Goal: Transaction & Acquisition: Subscribe to service/newsletter

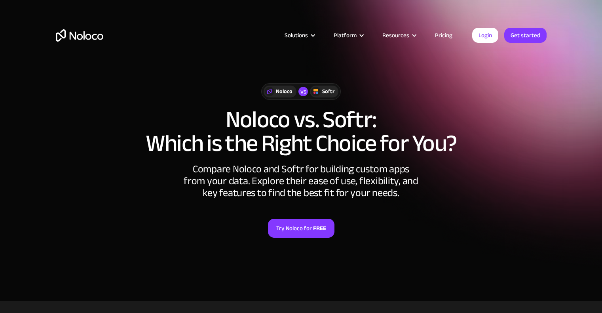
click at [473, 43] on div "Solutions Use Cases Business Types Project Management Keep track of customers, …" at bounding box center [301, 35] width 506 height 31
click at [449, 32] on link "Pricing" at bounding box center [443, 35] width 37 height 10
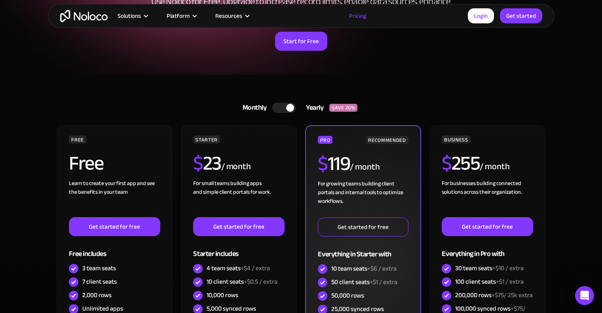
click at [324, 235] on link "Get started for free" at bounding box center [363, 226] width 90 height 19
